Goal: Task Accomplishment & Management: Manage account settings

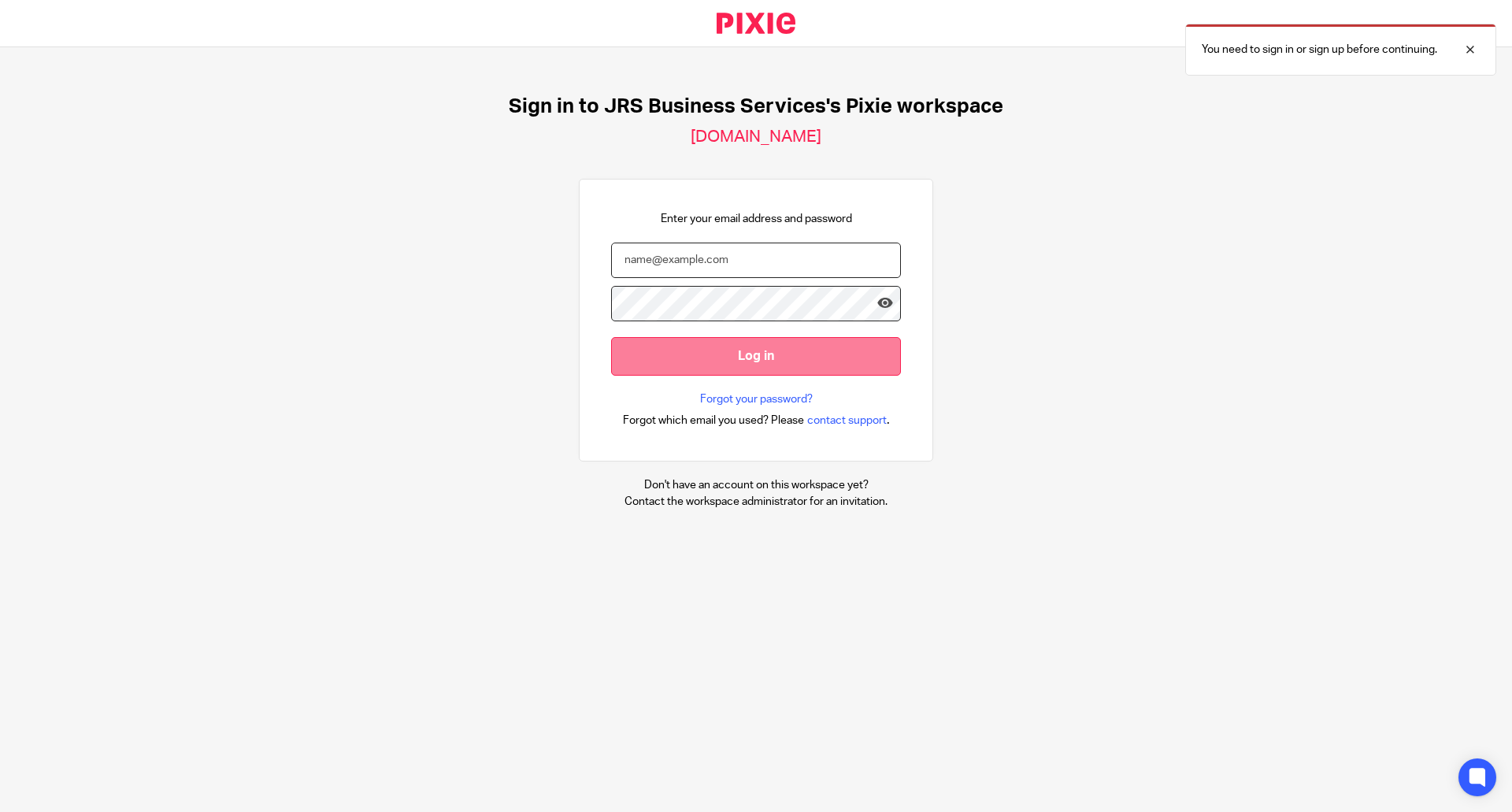
type input "[EMAIL_ADDRESS][DOMAIN_NAME]"
click at [662, 338] on input "Log in" at bounding box center [756, 355] width 290 height 38
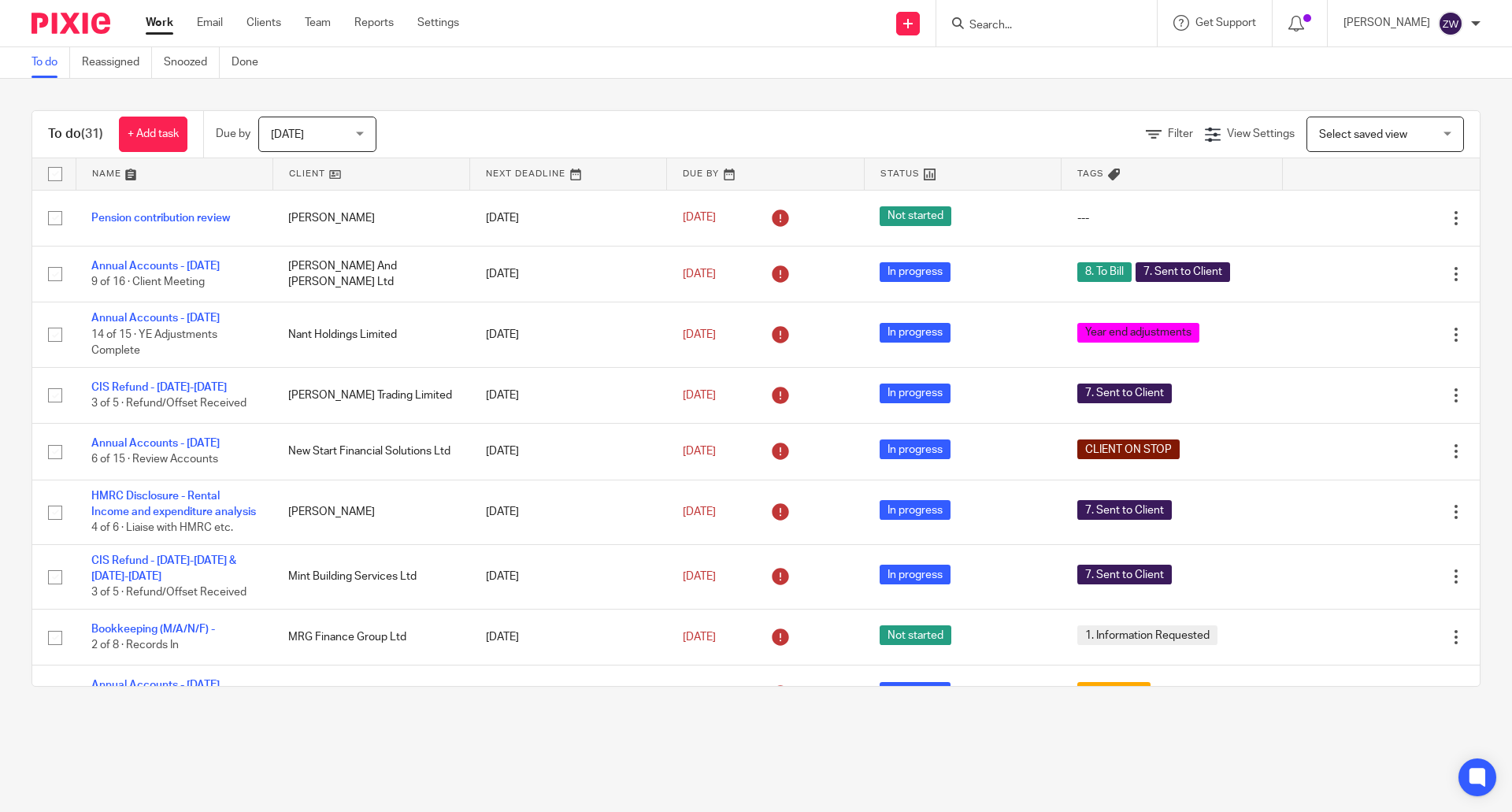
click at [363, 139] on div "Today Today" at bounding box center [317, 134] width 118 height 36
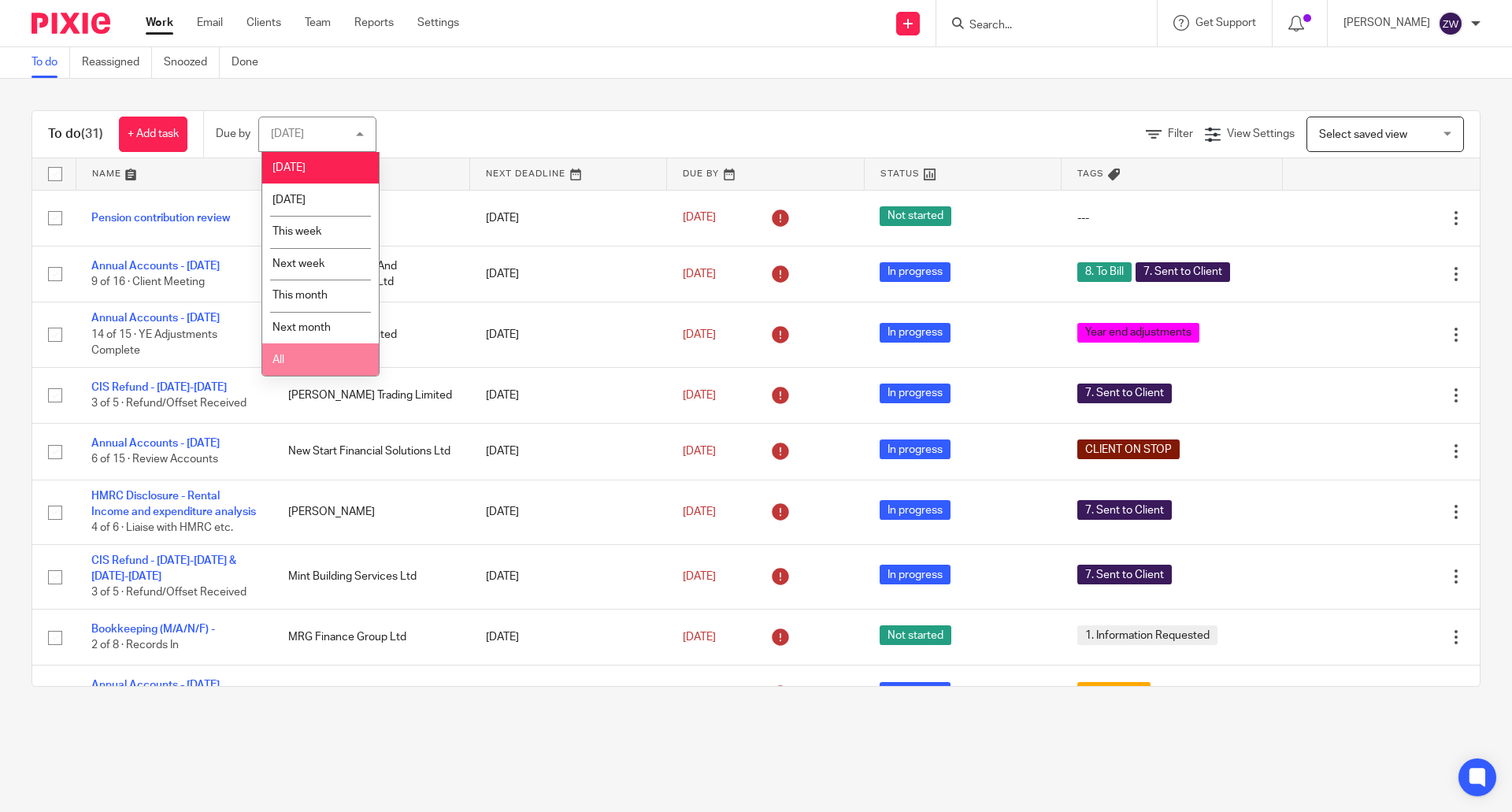
click at [322, 358] on li "All" at bounding box center [320, 359] width 116 height 32
